Goal: Task Accomplishment & Management: Use online tool/utility

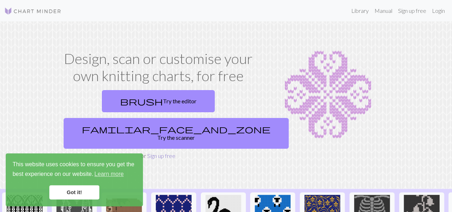
click at [156, 152] on link "Sign up free" at bounding box center [161, 155] width 28 height 7
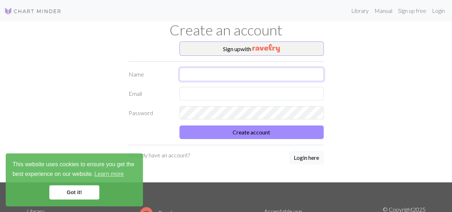
click at [192, 75] on input "text" at bounding box center [252, 75] width 144 height 14
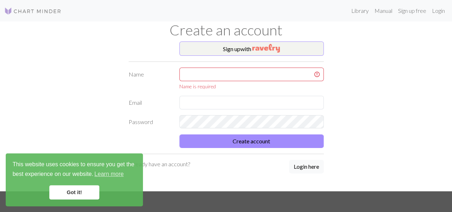
click at [85, 190] on link "Got it!" at bounding box center [74, 192] width 50 height 14
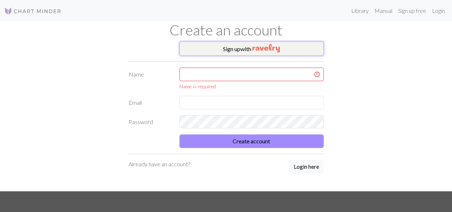
click at [270, 50] on img "button" at bounding box center [267, 48] width 28 height 9
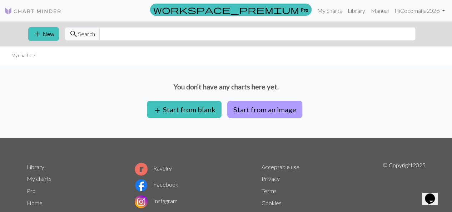
click at [239, 109] on button "Start from an image" at bounding box center [264, 109] width 75 height 17
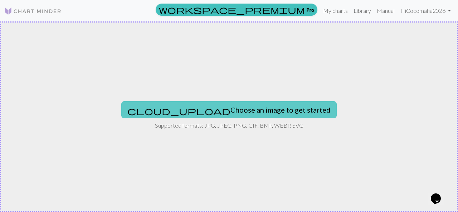
click at [231, 107] on button "cloud_upload Choose an image to get started" at bounding box center [228, 109] width 215 height 17
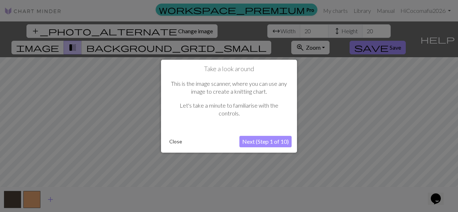
click at [180, 139] on button "Close" at bounding box center [175, 141] width 19 height 11
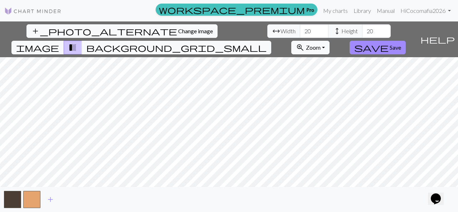
click at [77, 43] on span "transition_fade" at bounding box center [72, 48] width 9 height 10
click at [266, 43] on span "background_grid_small" at bounding box center [176, 48] width 180 height 10
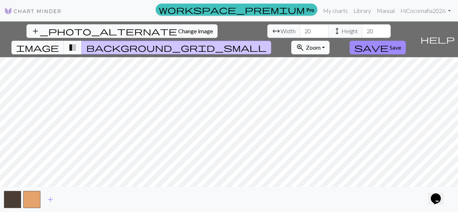
click at [266, 43] on span "background_grid_small" at bounding box center [176, 48] width 180 height 10
click at [82, 41] on button "transition_fade" at bounding box center [73, 48] width 18 height 14
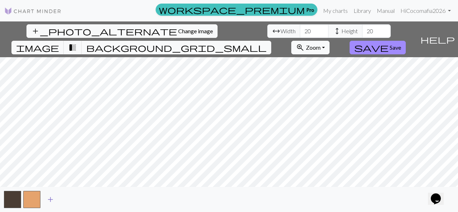
click at [50, 199] on span "add" at bounding box center [50, 200] width 9 height 10
click at [49, 200] on button "button" at bounding box center [51, 199] width 17 height 17
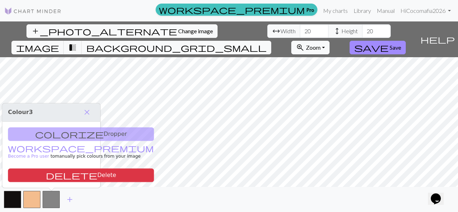
click at [59, 136] on div "colorize Dropper workspace_premium Become a Pro user to manually pick colours f…" at bounding box center [51, 155] width 98 height 66
click at [55, 136] on div "colorize Dropper workspace_premium Become a Pro user to manually pick colours f…" at bounding box center [51, 155] width 98 height 66
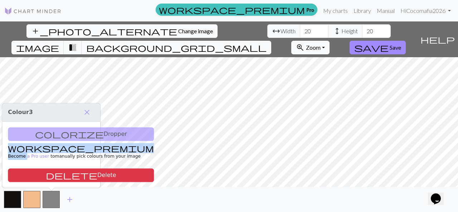
click at [55, 136] on div "colorize Dropper workspace_premium Become a Pro user to manually pick colours f…" at bounding box center [51, 155] width 98 height 66
click at [46, 149] on link "workspace_premium Become a Pro user" at bounding box center [81, 152] width 146 height 13
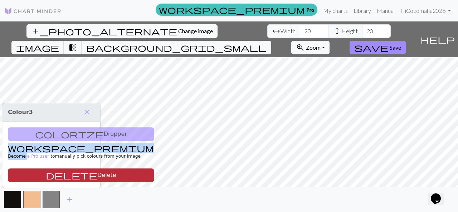
click at [64, 178] on button "delete Delete" at bounding box center [81, 175] width 146 height 14
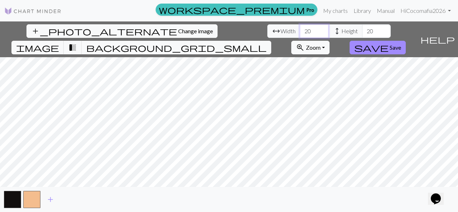
click at [300, 33] on input "20" at bounding box center [314, 31] width 29 height 14
click at [300, 28] on input "21" at bounding box center [314, 31] width 29 height 14
click at [300, 28] on input "22" at bounding box center [314, 31] width 29 height 14
click at [109, 42] on div "add_photo_alternate Change image arrow_range Width 22 height Height 20 image tr…" at bounding box center [229, 116] width 458 height 191
type input "50"
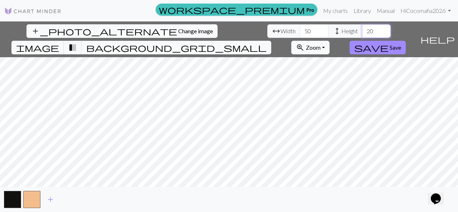
drag, startPoint x: 208, startPoint y: 30, endPoint x: 185, endPoint y: 33, distance: 23.7
click at [267, 33] on div "arrow_range Width 50 height Height 20" at bounding box center [328, 31] width 123 height 14
type input "50"
click at [361, 9] on link "Library" at bounding box center [362, 11] width 23 height 14
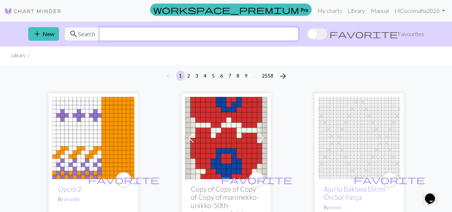
click at [134, 33] on input "text" at bounding box center [198, 34] width 199 height 14
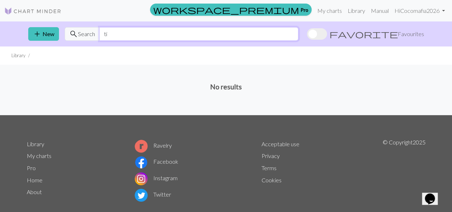
type input "t"
type input "tiger"
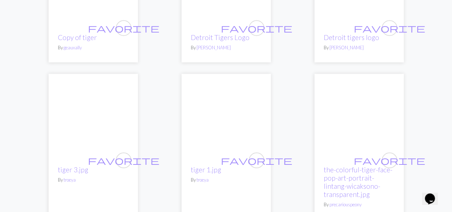
scroll to position [687, 0]
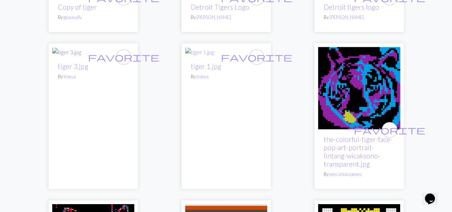
click at [77, 53] on img at bounding box center [66, 52] width 29 height 9
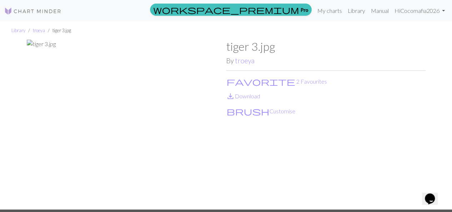
click at [52, 45] on img at bounding box center [127, 125] width 200 height 170
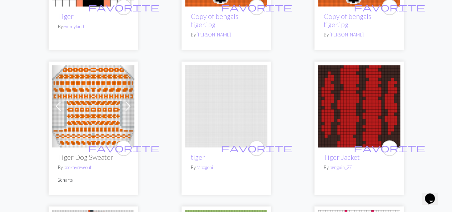
scroll to position [1785, 0]
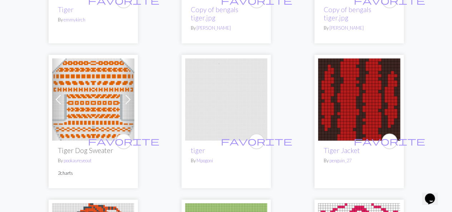
click at [222, 95] on img at bounding box center [226, 99] width 82 height 82
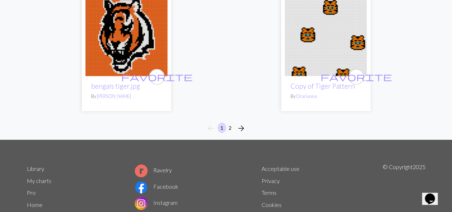
scroll to position [2559, 0]
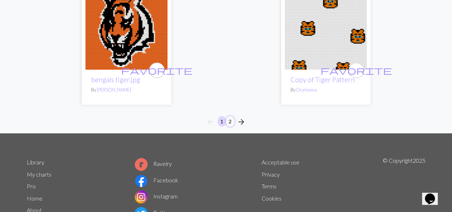
click at [230, 121] on button "2" at bounding box center [230, 121] width 9 height 10
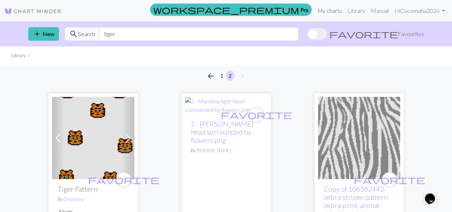
click at [331, 13] on link "My charts" at bounding box center [330, 11] width 30 height 14
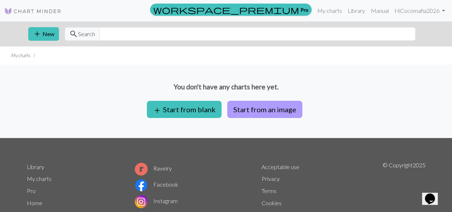
click at [248, 107] on button "Start from an image" at bounding box center [264, 109] width 75 height 17
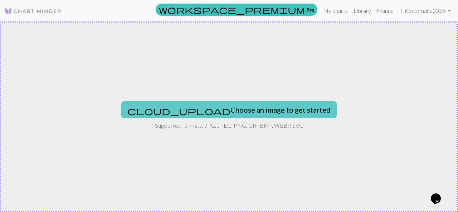
click at [246, 109] on button "cloud_upload Choose an image to get started" at bounding box center [228, 109] width 215 height 17
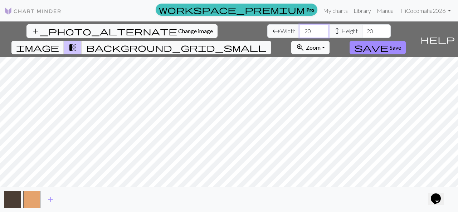
click at [300, 31] on input "20" at bounding box center [314, 31] width 29 height 14
type input "2"
type input "50"
click at [362, 33] on input "20" at bounding box center [376, 31] width 29 height 14
type input "2"
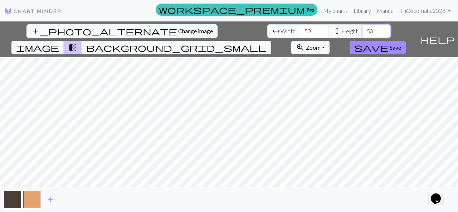
type input "50"
click at [300, 32] on input "50" at bounding box center [314, 31] width 29 height 14
type input "5"
type input "70"
click at [362, 30] on input "50" at bounding box center [376, 31] width 29 height 14
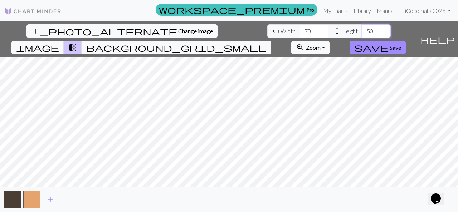
type input "5"
type input "70"
click at [13, 200] on button "button" at bounding box center [12, 199] width 17 height 17
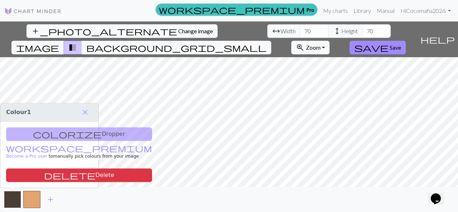
click at [15, 198] on button "button" at bounding box center [12, 199] width 17 height 17
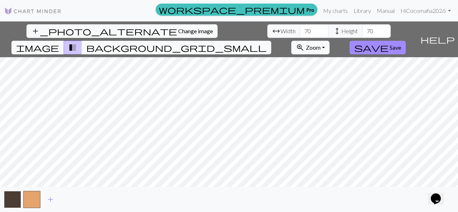
click at [16, 198] on button "button" at bounding box center [12, 199] width 17 height 17
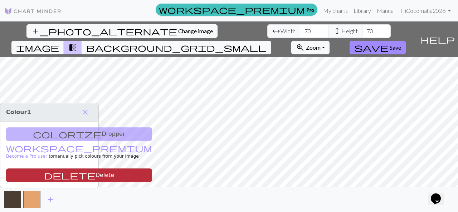
click at [44, 173] on span "delete" at bounding box center [70, 175] width 52 height 10
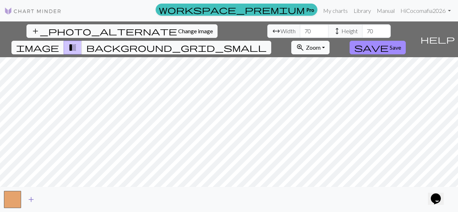
click at [30, 200] on span "add" at bounding box center [31, 200] width 9 height 10
click at [338, 11] on link "My charts" at bounding box center [335, 11] width 30 height 14
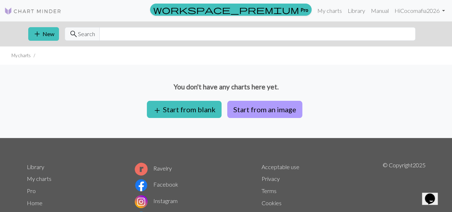
click at [256, 108] on button "Start from an image" at bounding box center [264, 109] width 75 height 17
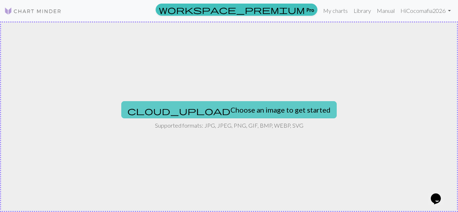
click at [246, 108] on button "cloud_upload Choose an image to get started" at bounding box center [228, 109] width 215 height 17
